Goal: Feedback & Contribution: Leave review/rating

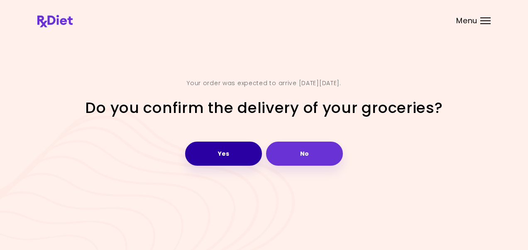
click at [221, 154] on button "Yes" at bounding box center [223, 153] width 77 height 24
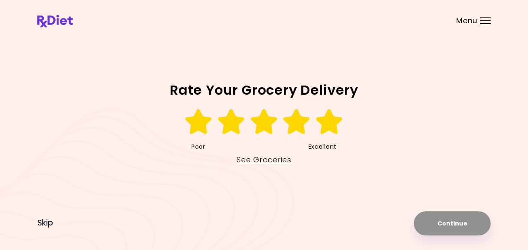
click at [327, 124] on icon at bounding box center [329, 121] width 29 height 25
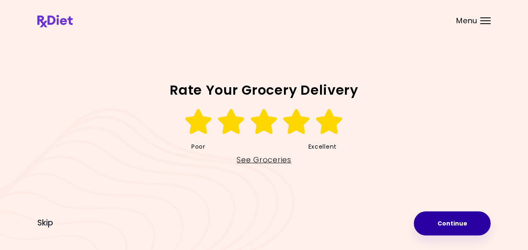
click at [461, 220] on button "Continue" at bounding box center [452, 223] width 77 height 24
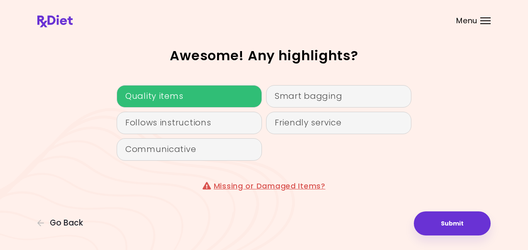
click at [170, 96] on div "Quality items" at bounding box center [189, 96] width 145 height 22
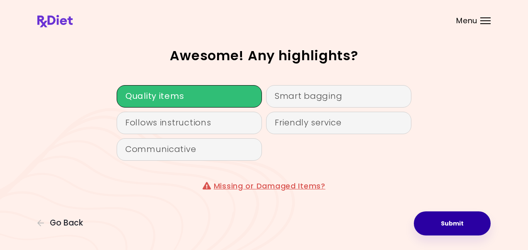
click at [464, 222] on button "Submit" at bounding box center [452, 223] width 77 height 24
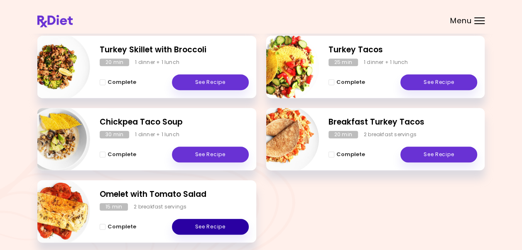
scroll to position [239, 0]
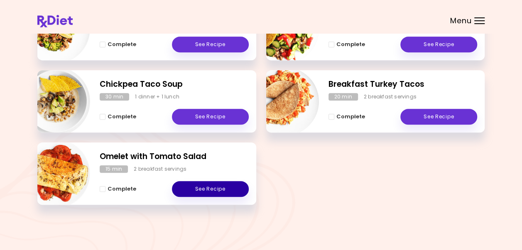
click at [217, 185] on link "See Recipe" at bounding box center [210, 189] width 77 height 16
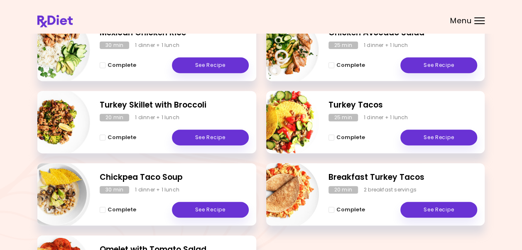
scroll to position [124, 0]
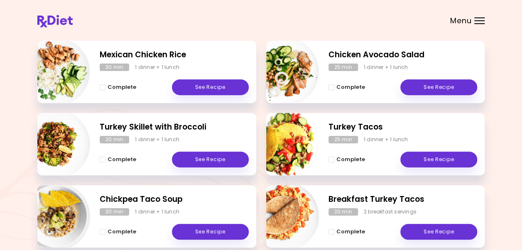
click at [480, 21] on div at bounding box center [479, 20] width 10 height 1
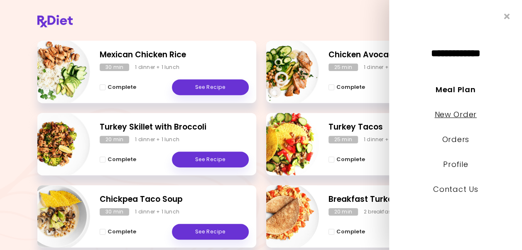
click at [466, 114] on link "New Order" at bounding box center [455, 114] width 42 height 10
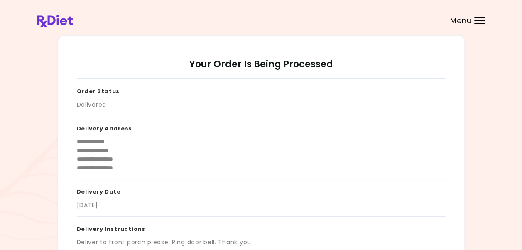
click at [474, 17] on div at bounding box center [479, 17] width 10 height 1
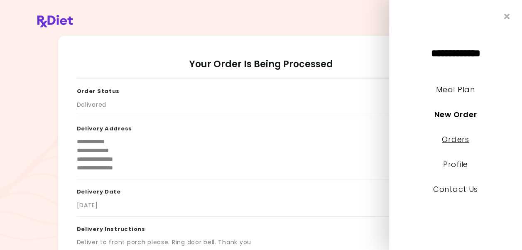
click at [452, 139] on link "Orders" at bounding box center [454, 139] width 27 height 10
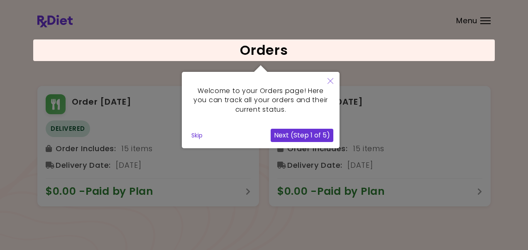
click at [332, 80] on icon "Close" at bounding box center [330, 81] width 6 height 6
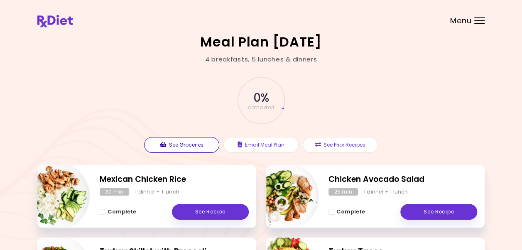
click at [191, 144] on button "See Groceries" at bounding box center [181, 145] width 75 height 16
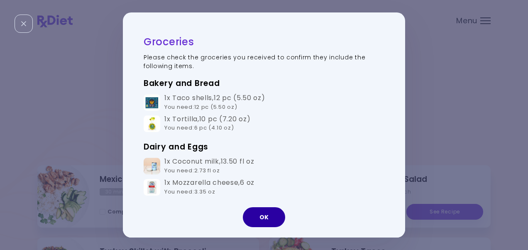
click at [271, 219] on button "OK" at bounding box center [264, 217] width 42 height 20
